Goal: Information Seeking & Learning: Find specific fact

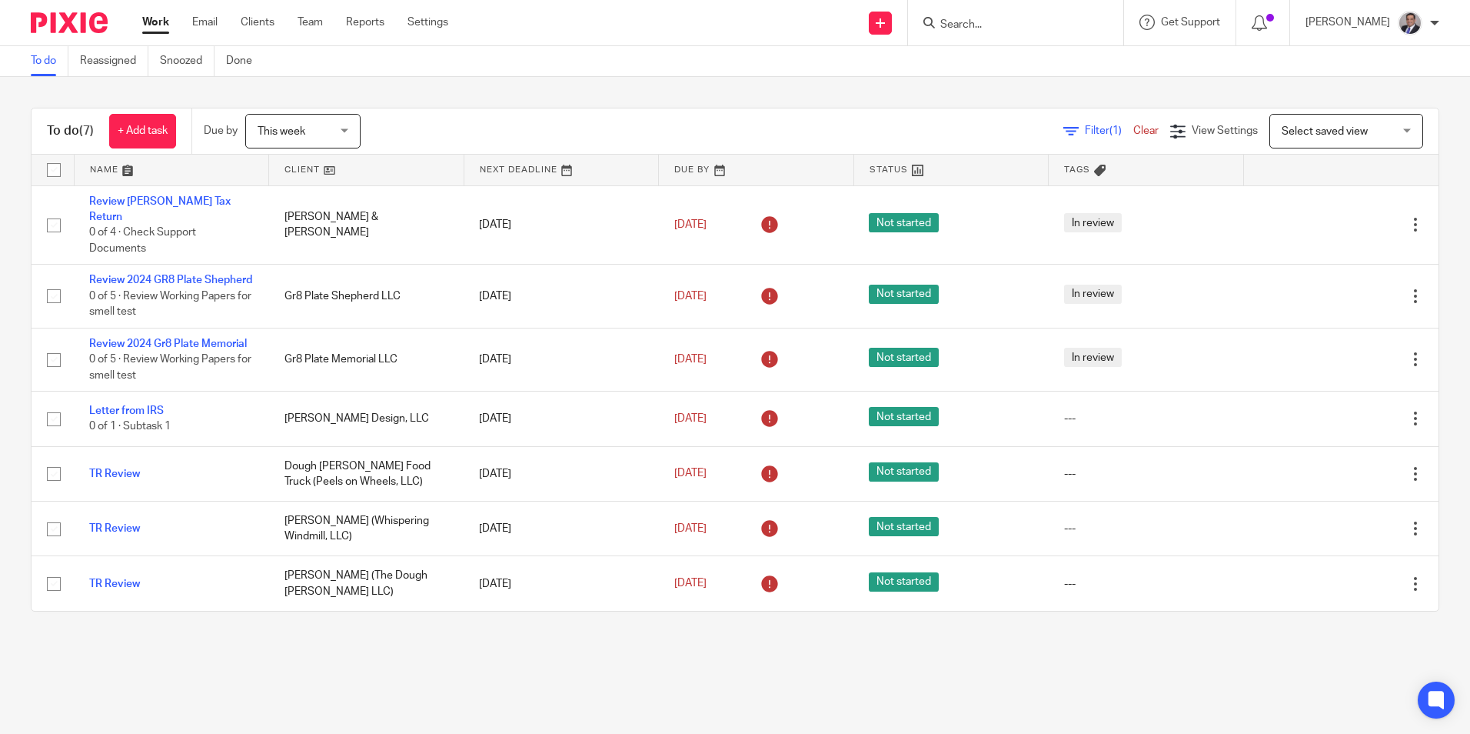
click at [1003, 21] on input "Search" at bounding box center [1008, 25] width 138 height 14
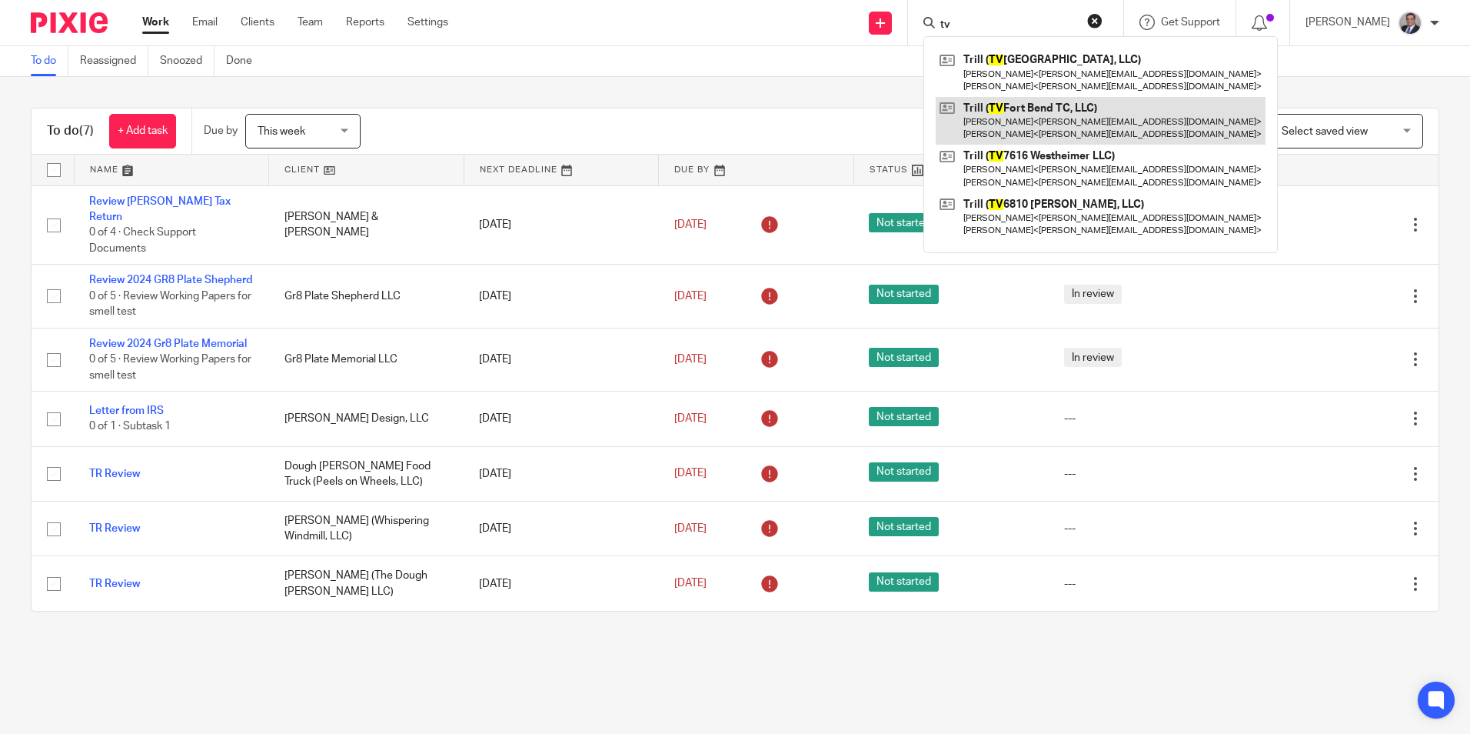
type input "tv"
click at [1086, 126] on link at bounding box center [1101, 121] width 330 height 48
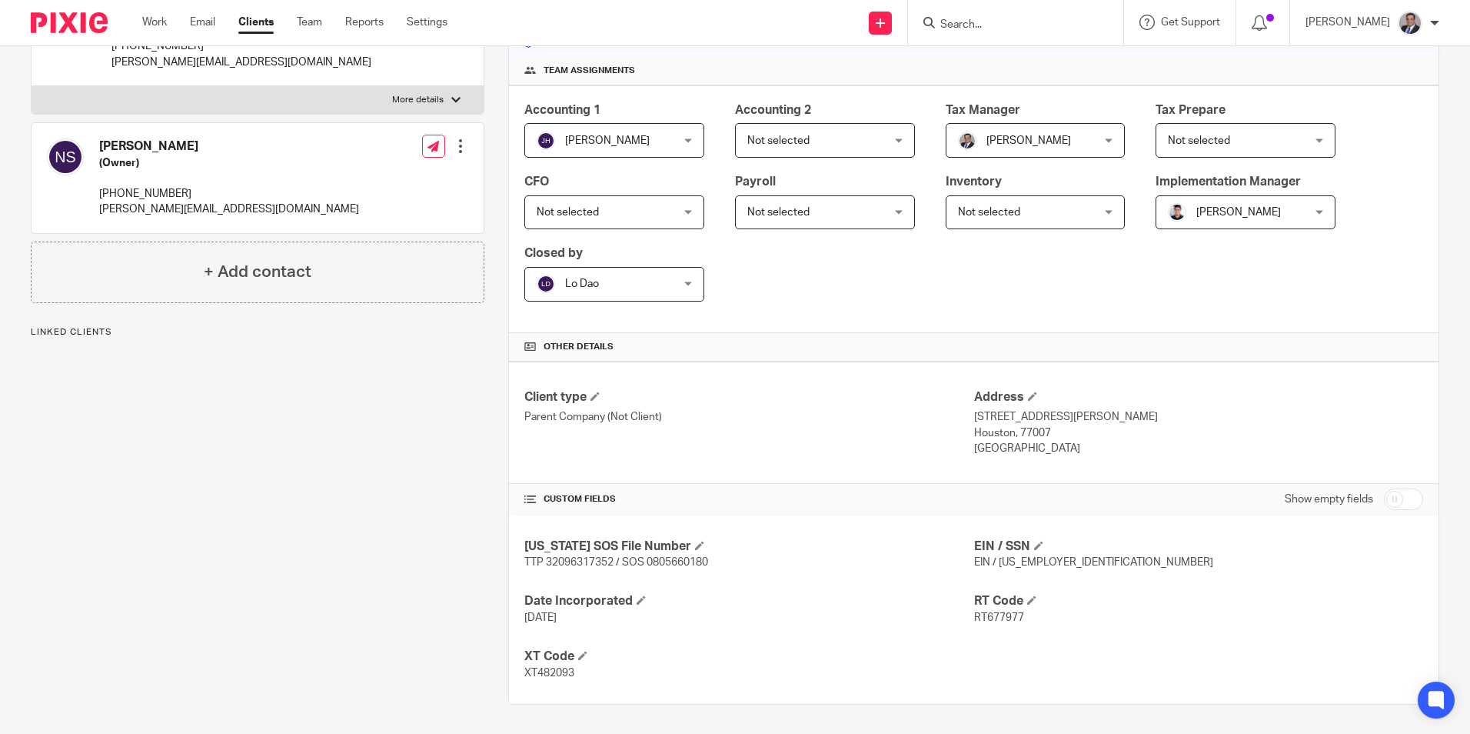
scroll to position [221, 0]
click at [1293, 397] on h4 "Address" at bounding box center [1198, 396] width 449 height 16
click at [1147, 581] on div "Texas SOS File Number TTP 32096317352 / SOS 0805660180 EIN / SSN EIN / 33-19470…" at bounding box center [974, 608] width 930 height 188
